Goal: Information Seeking & Learning: Learn about a topic

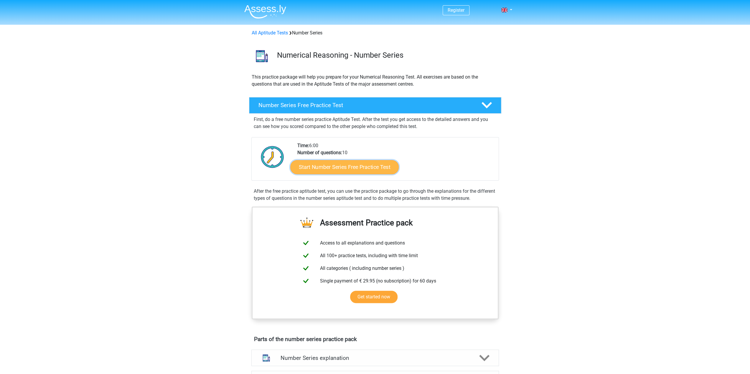
click at [341, 170] on link "Start Number Series Free Practice Test" at bounding box center [344, 167] width 108 height 14
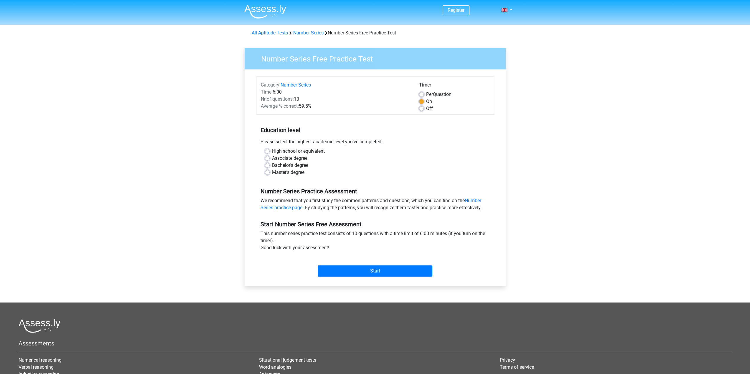
click at [272, 172] on label "Master's degree" at bounding box center [288, 172] width 32 height 7
click at [265, 172] on input "Master's degree" at bounding box center [267, 172] width 5 height 6
radio input "true"
click at [351, 268] on input "Start" at bounding box center [374, 271] width 115 height 11
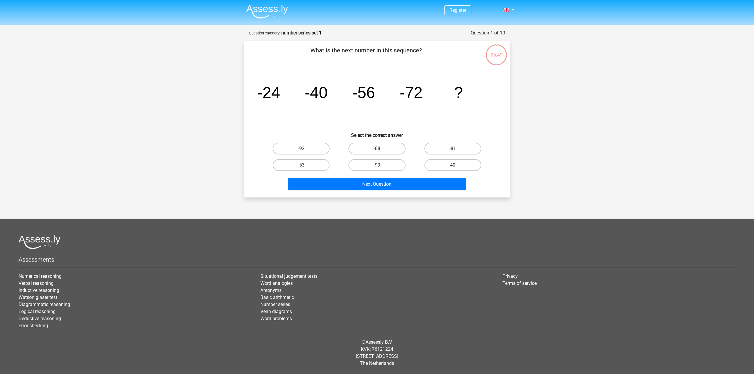
click at [379, 146] on label "-88" at bounding box center [376, 149] width 57 height 12
click at [379, 149] on input "-88" at bounding box center [379, 151] width 4 height 4
radio input "true"
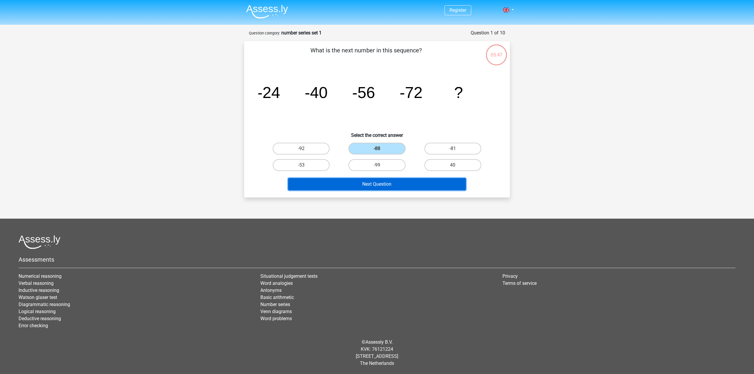
click at [368, 185] on button "Next Question" at bounding box center [377, 184] width 178 height 12
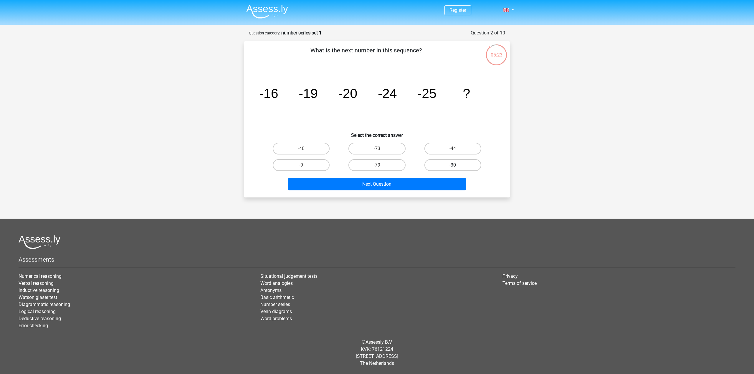
click at [450, 165] on label "-30" at bounding box center [452, 165] width 57 height 12
click at [453, 165] on input "-30" at bounding box center [455, 167] width 4 height 4
radio input "true"
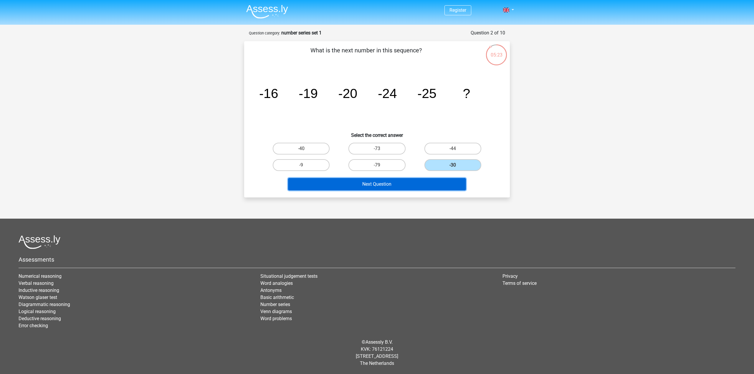
click at [397, 186] on button "Next Question" at bounding box center [377, 184] width 178 height 12
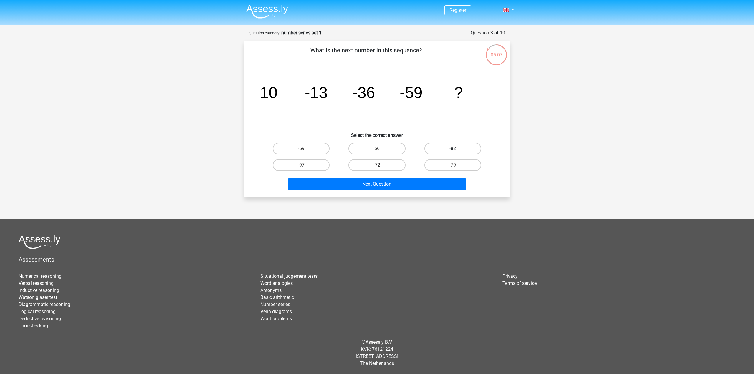
click at [453, 148] on label "-82" at bounding box center [452, 149] width 57 height 12
click at [453, 149] on input "-82" at bounding box center [455, 151] width 4 height 4
radio input "true"
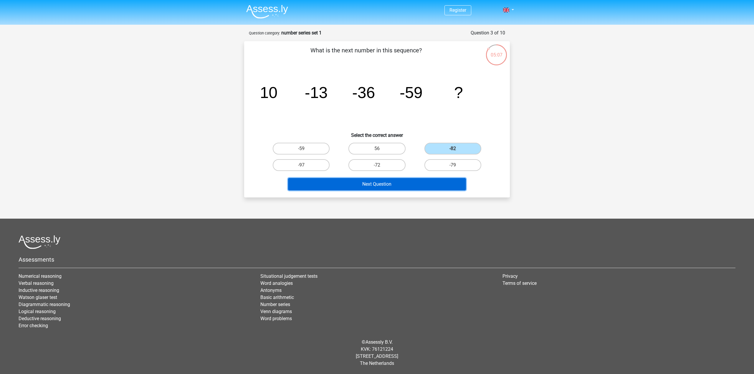
click at [400, 182] on button "Next Question" at bounding box center [377, 184] width 178 height 12
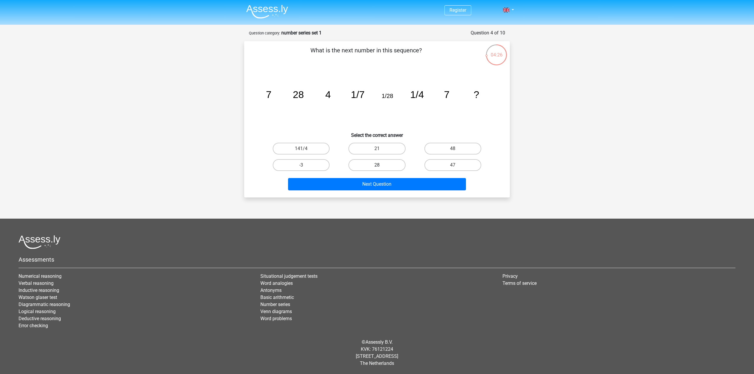
click at [376, 166] on label "28" at bounding box center [376, 165] width 57 height 12
click at [377, 166] on input "28" at bounding box center [379, 167] width 4 height 4
radio input "true"
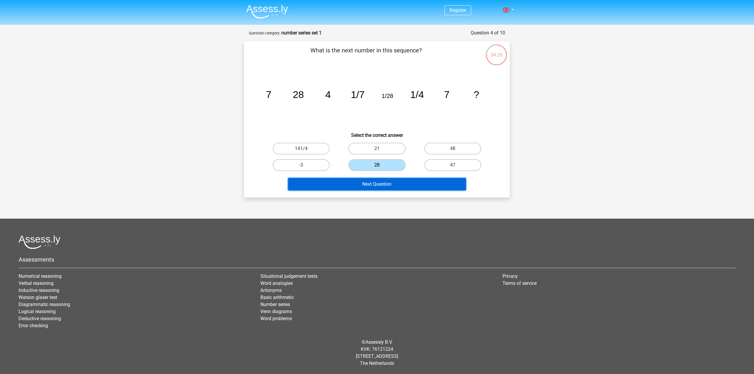
click at [376, 186] on button "Next Question" at bounding box center [377, 184] width 178 height 12
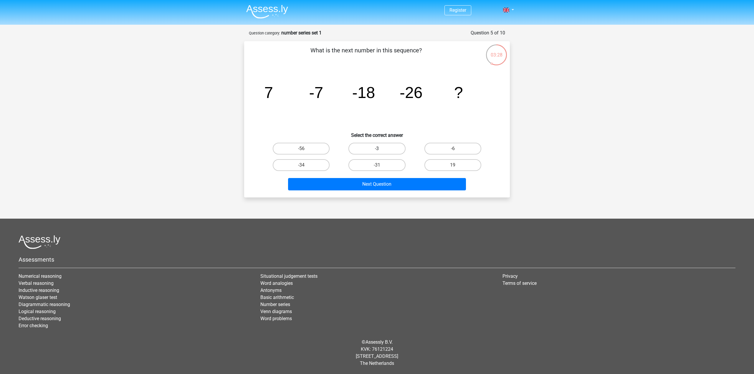
click at [393, 149] on label "-3" at bounding box center [376, 149] width 57 height 12
click at [381, 149] on input "-3" at bounding box center [379, 151] width 4 height 4
radio input "true"
click at [322, 166] on label "-34" at bounding box center [301, 165] width 57 height 12
click at [305, 166] on input "-34" at bounding box center [303, 167] width 4 height 4
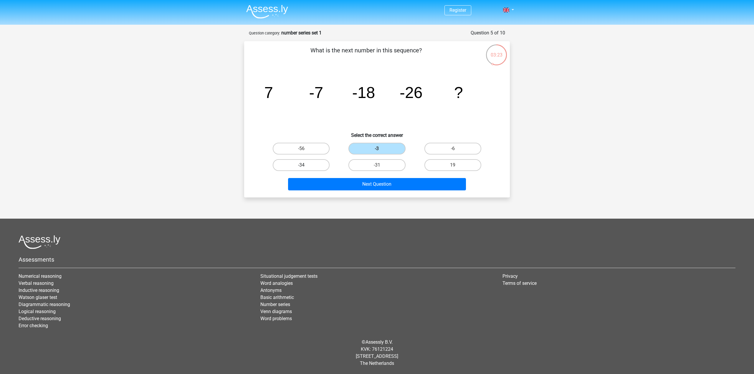
radio input "true"
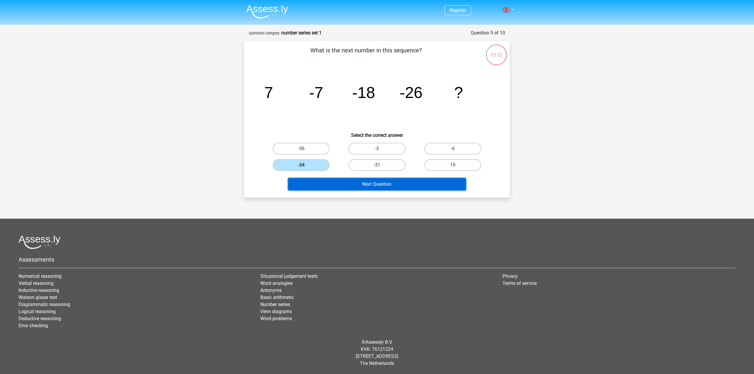
click at [368, 183] on button "Next Question" at bounding box center [377, 184] width 178 height 12
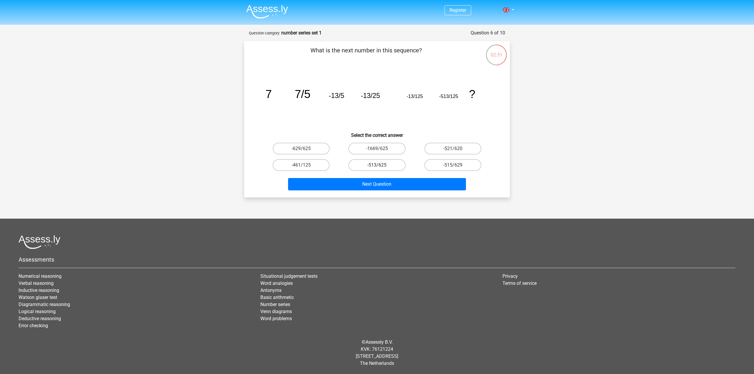
click at [385, 165] on label "-513/625" at bounding box center [376, 165] width 57 height 12
click at [381, 165] on input "-513/625" at bounding box center [379, 167] width 4 height 4
radio input "true"
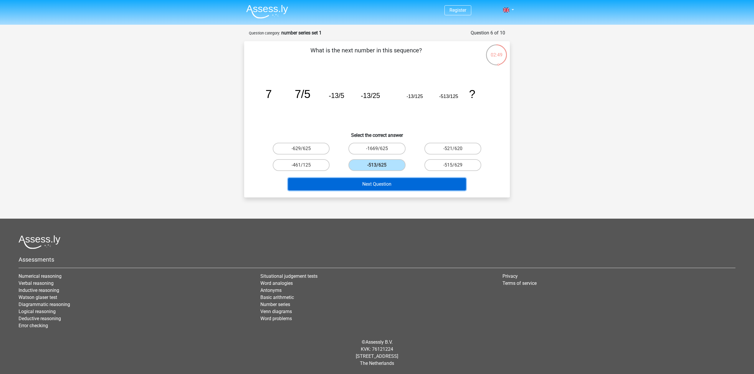
click at [386, 185] on button "Next Question" at bounding box center [377, 184] width 178 height 12
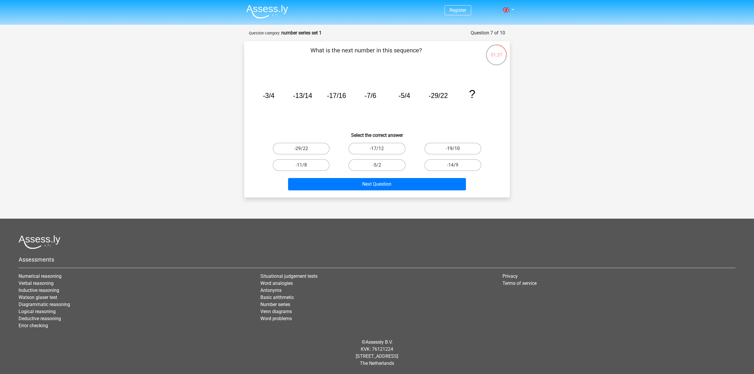
click at [445, 150] on label "-19/10" at bounding box center [452, 149] width 57 height 12
click at [453, 150] on input "-19/10" at bounding box center [455, 151] width 4 height 4
radio input "true"
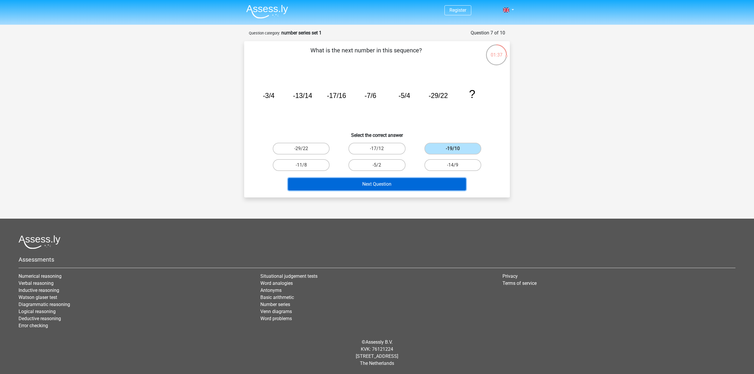
click at [391, 183] on button "Next Question" at bounding box center [377, 184] width 178 height 12
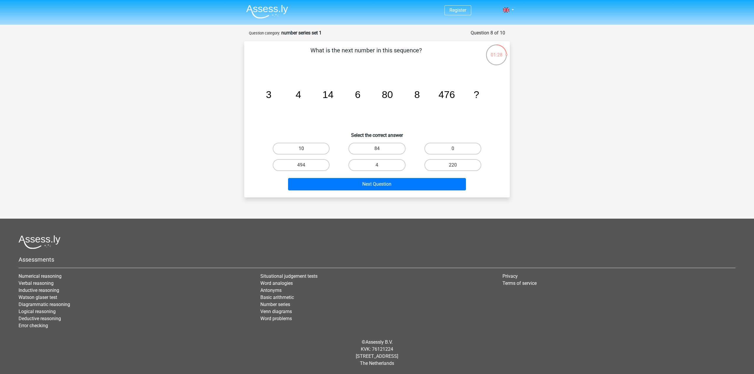
click at [306, 148] on label "10" at bounding box center [301, 149] width 57 height 12
click at [305, 149] on input "10" at bounding box center [303, 151] width 4 height 4
radio input "true"
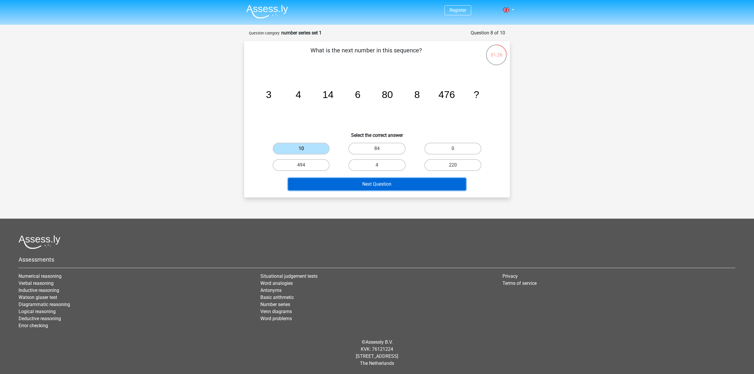
click at [365, 185] on button "Next Question" at bounding box center [377, 184] width 178 height 12
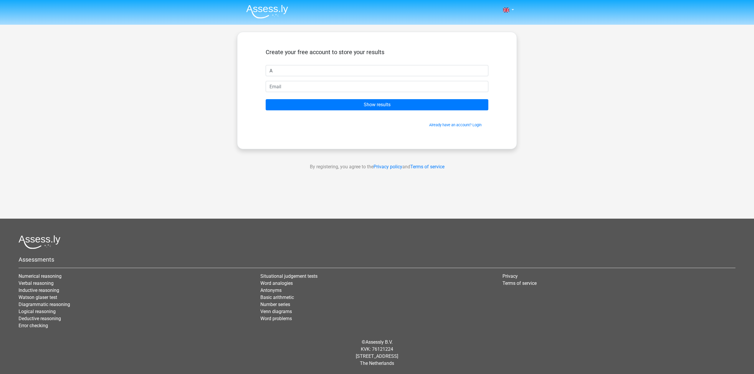
type input "A"
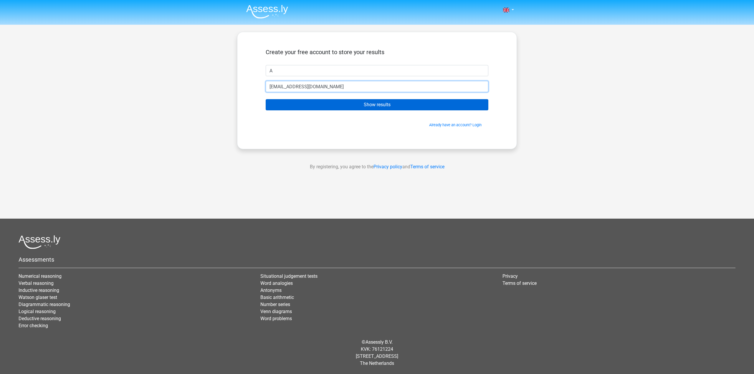
type input "[EMAIL_ADDRESS][DOMAIN_NAME]"
click at [395, 106] on input "Show results" at bounding box center [377, 104] width 223 height 11
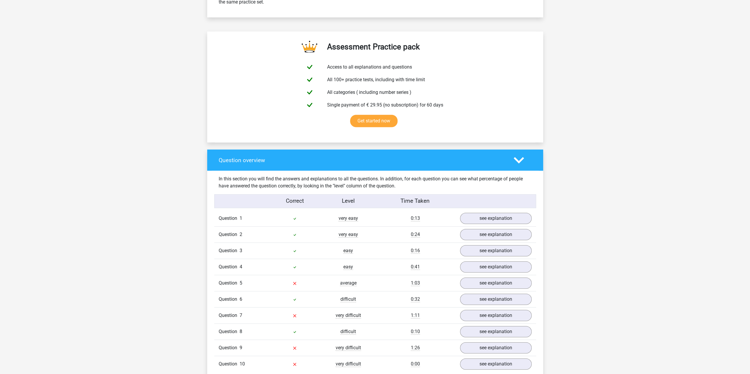
scroll to position [353, 0]
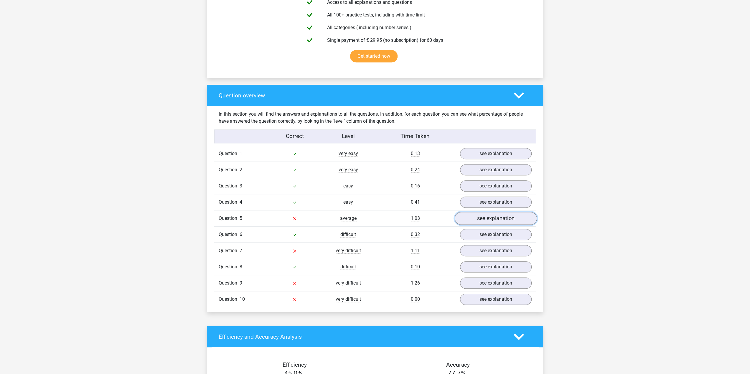
click at [504, 216] on link "see explanation" at bounding box center [495, 218] width 82 height 13
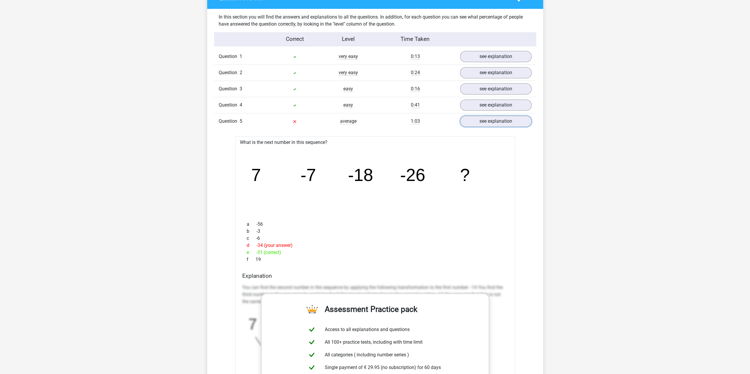
scroll to position [442, 0]
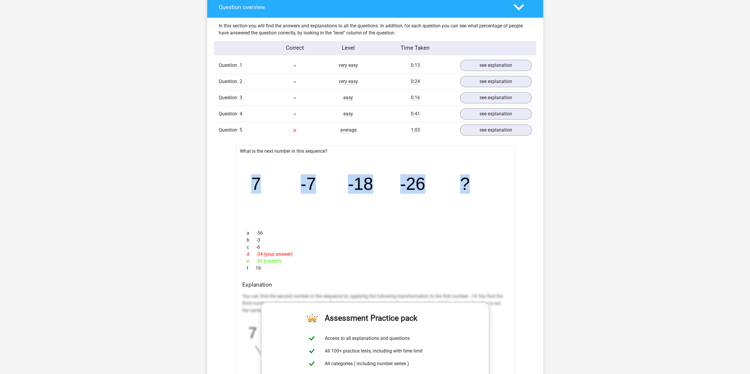
drag, startPoint x: 253, startPoint y: 183, endPoint x: 476, endPoint y: 178, distance: 223.3
click at [476, 178] on icon "image/svg+xml 7 -7 -18 -26 ?" at bounding box center [374, 189] width 261 height 65
copy g "7 -7 -18 -26 ?"
click at [315, 219] on icon "image/svg+xml 7 -7 -18 -26 ?" at bounding box center [374, 189] width 261 height 65
click at [308, 165] on icon "image/svg+xml 7 -7 -18 -26 ?" at bounding box center [374, 189] width 261 height 65
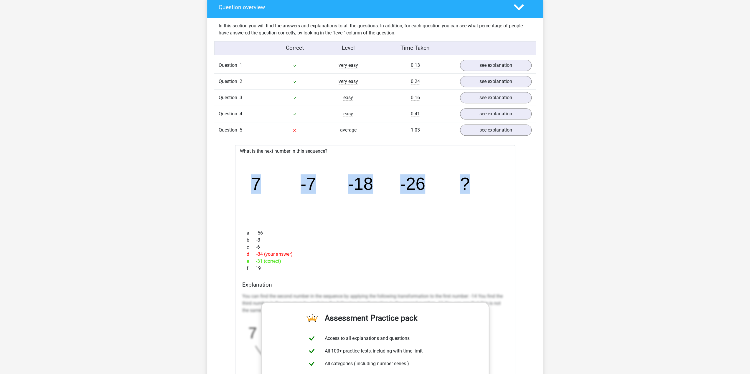
click at [340, 208] on icon "image/svg+xml 7 -7 -18 -26 ?" at bounding box center [374, 189] width 261 height 65
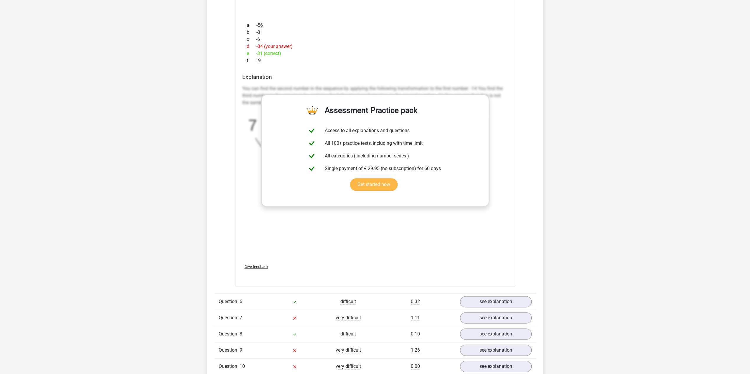
scroll to position [707, 0]
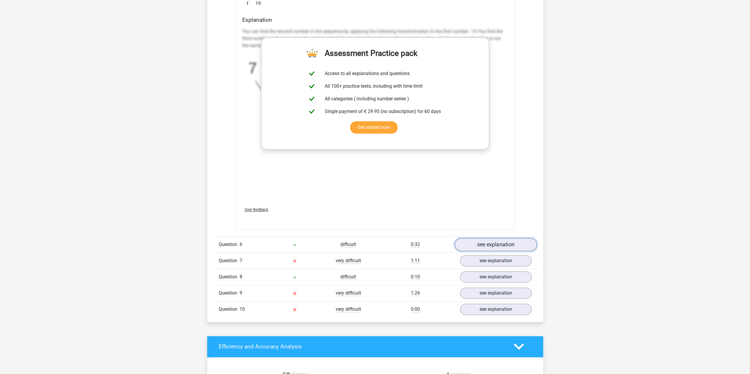
click at [488, 246] on link "see explanation" at bounding box center [495, 244] width 82 height 13
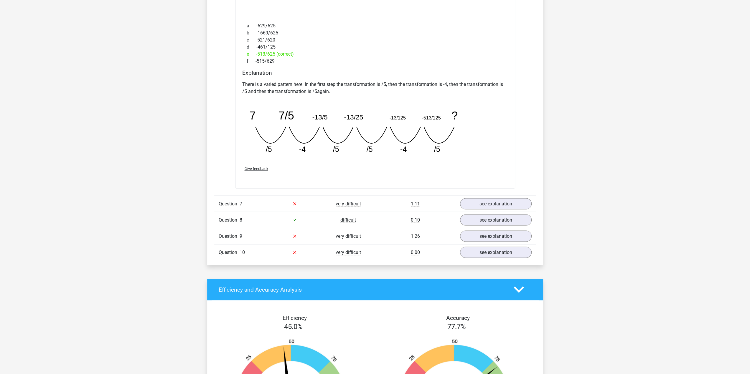
scroll to position [1031, 0]
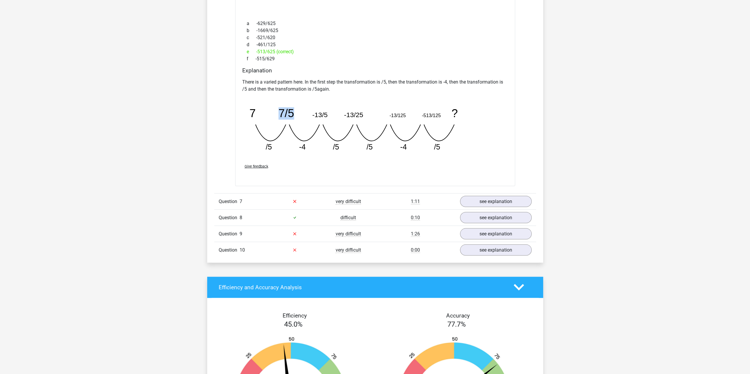
drag, startPoint x: 252, startPoint y: 111, endPoint x: 277, endPoint y: 110, distance: 24.5
click at [298, 112] on icon "image/svg+xml 7 7/5 -13/5 -13/25 -13/125 -513/125 ? /5 -4 /5 /5 -4" at bounding box center [360, 126] width 236 height 59
click at [252, 111] on tspan "7" at bounding box center [252, 113] width 6 height 12
drag, startPoint x: 249, startPoint y: 110, endPoint x: 440, endPoint y: 120, distance: 191.1
click at [440, 120] on icon "image/svg+xml 7 7/5 -13/5 -13/25 -13/125 -513/125 ? /5 -4 /5 /5 -4" at bounding box center [360, 126] width 236 height 59
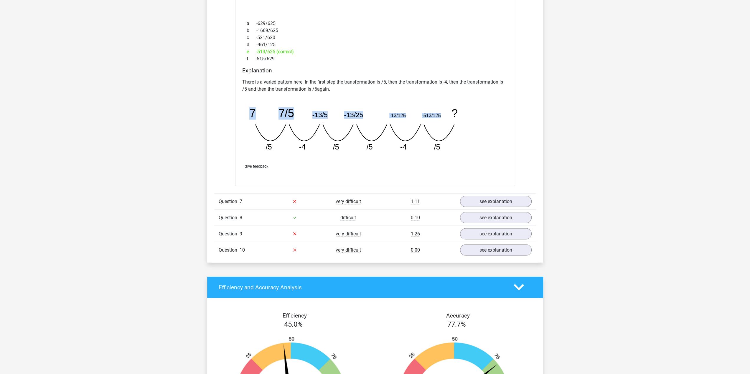
copy g "7 7/5 -13/5 -13/25 -13/125 -513/125"
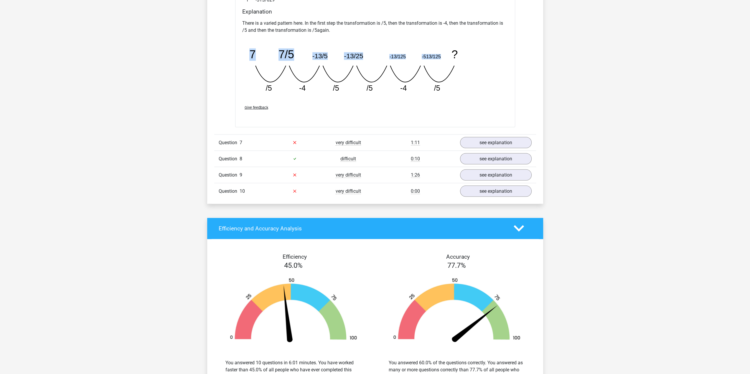
scroll to position [1090, 0]
drag, startPoint x: 495, startPoint y: 141, endPoint x: 428, endPoint y: 154, distance: 68.4
click at [494, 141] on link "see explanation" at bounding box center [496, 142] width 72 height 11
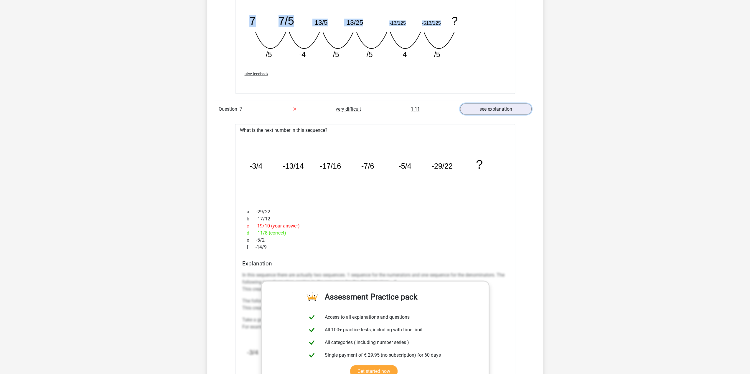
scroll to position [1178, 0]
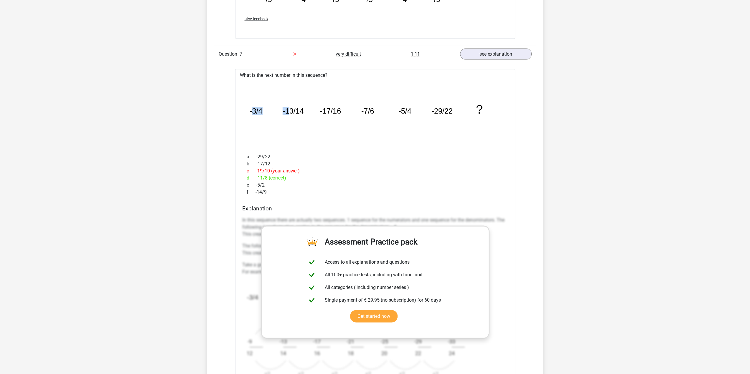
drag, startPoint x: 254, startPoint y: 109, endPoint x: 287, endPoint y: 108, distance: 33.9
click at [287, 108] on g "-3/4 -13/14 -17/16 -7/6 -5/4 -29/22 ?" at bounding box center [366, 109] width 234 height 14
click at [254, 109] on tspan "-3/4" at bounding box center [255, 111] width 13 height 8
drag, startPoint x: 250, startPoint y: 109, endPoint x: 453, endPoint y: 105, distance: 202.7
click at [453, 105] on icon "image/svg+xml -3/4 -13/14 -17/16 -7/6 -5/4 -29/22 ?" at bounding box center [374, 113] width 261 height 65
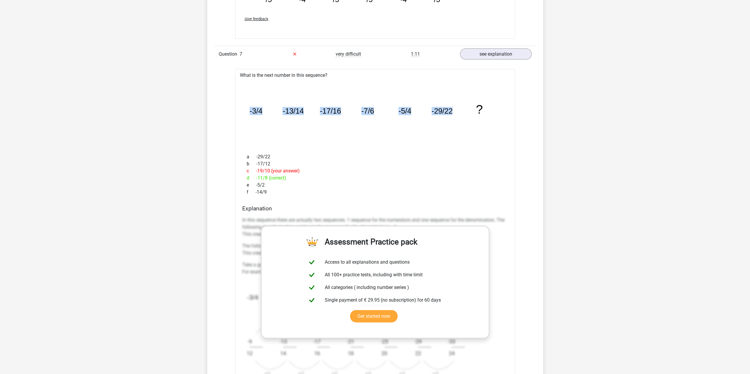
copy g "-3/4 -13/14 -17/16 -7/6 -5/4 -29/22"
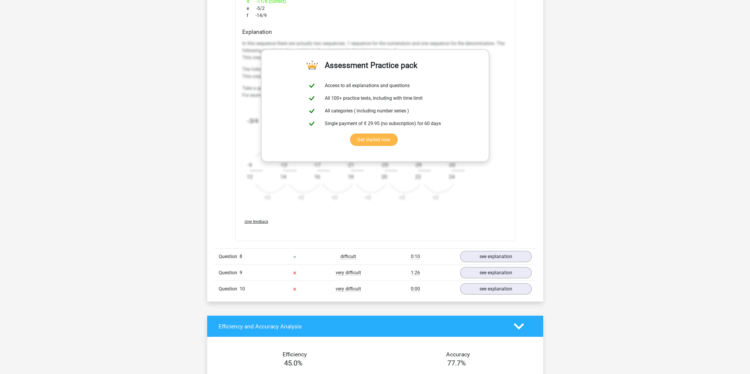
scroll to position [1502, 0]
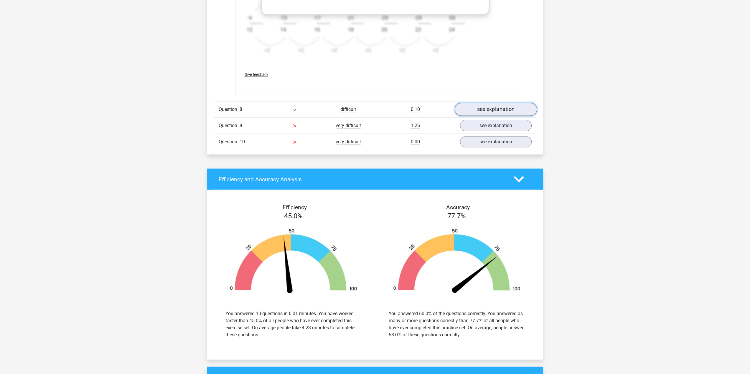
click at [478, 104] on link "see explanation" at bounding box center [495, 109] width 82 height 13
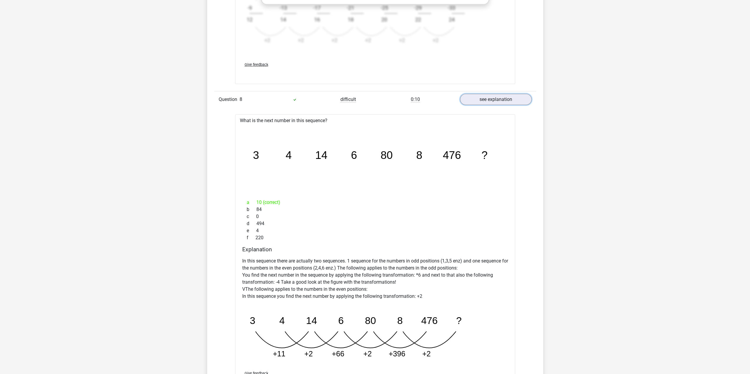
scroll to position [1590, 0]
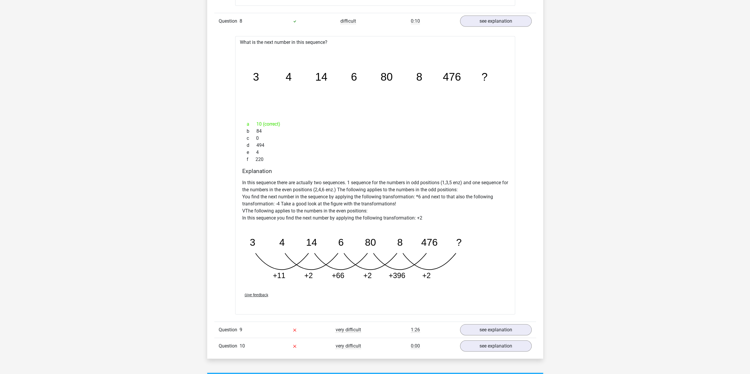
click at [484, 332] on div "Question 9 very difficult 1:26 see explanation" at bounding box center [375, 330] width 322 height 16
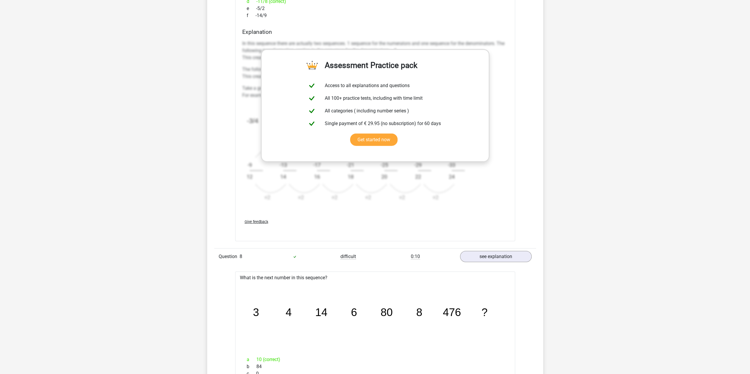
scroll to position [1620, 0]
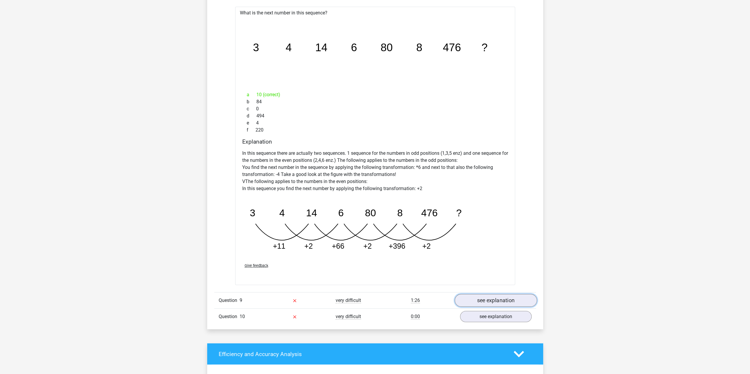
click at [482, 298] on link "see explanation" at bounding box center [495, 300] width 82 height 13
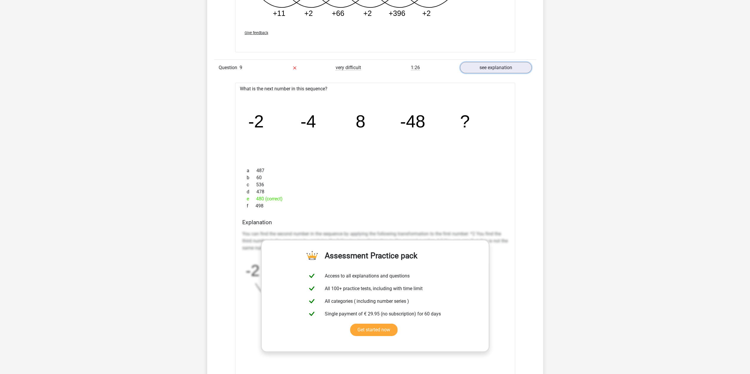
scroll to position [1885, 0]
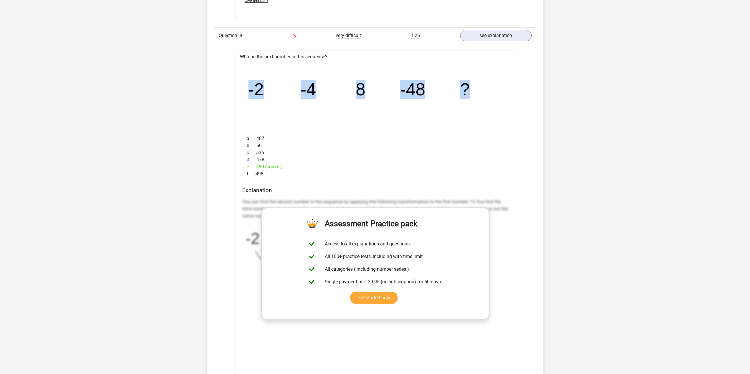
drag, startPoint x: 482, startPoint y: 89, endPoint x: 226, endPoint y: 77, distance: 257.1
copy g "-2 -4 8 -48 ?"
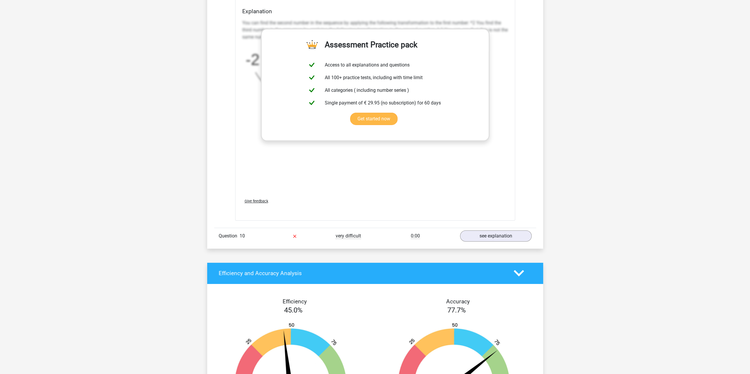
scroll to position [2091, 0]
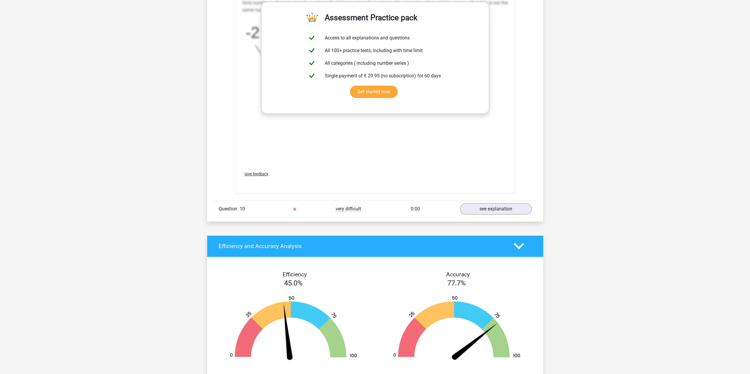
click at [485, 211] on div "Question 10 very difficult 0:00 see explanation" at bounding box center [375, 209] width 322 height 16
drag, startPoint x: 482, startPoint y: 207, endPoint x: 472, endPoint y: 203, distance: 10.7
click at [482, 207] on link "see explanation" at bounding box center [495, 209] width 82 height 13
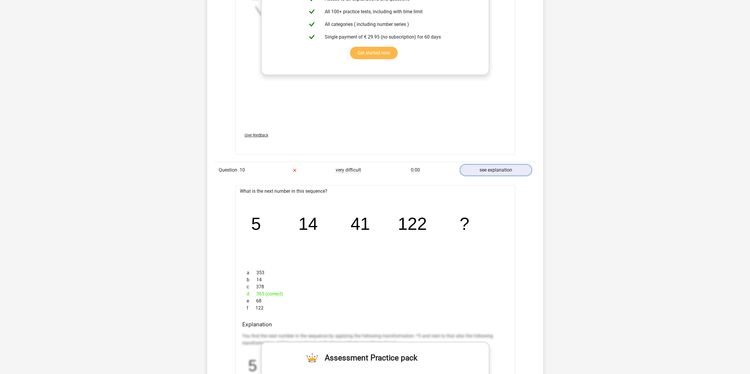
scroll to position [2120, 0]
